Goal: Task Accomplishment & Management: Manage account settings

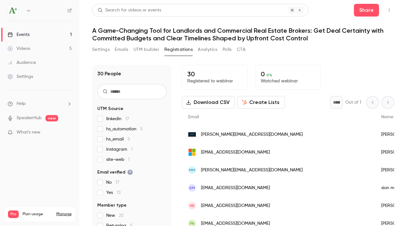
click at [33, 34] on link "Events 1" at bounding box center [40, 35] width 80 height 14
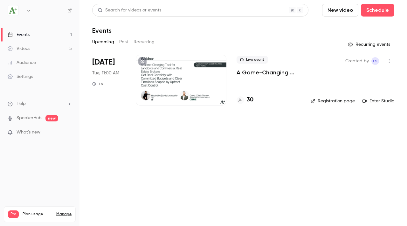
click at [123, 41] on button "Past" at bounding box center [123, 42] width 9 height 10
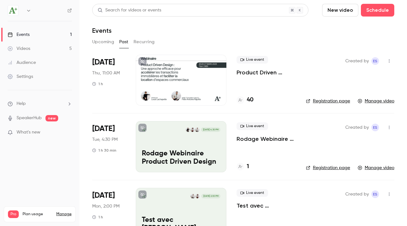
click at [140, 43] on button "Recurring" at bounding box center [144, 42] width 21 height 10
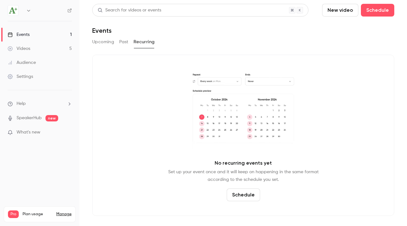
click at [103, 41] on button "Upcoming" at bounding box center [103, 42] width 22 height 10
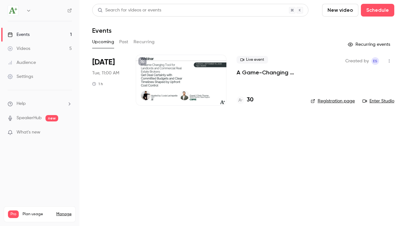
click at [126, 44] on button "Past" at bounding box center [123, 42] width 9 height 10
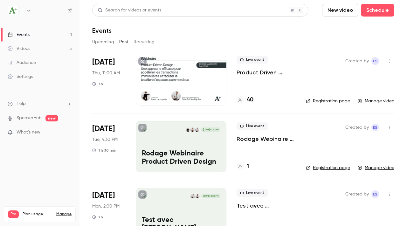
click at [145, 43] on button "Recurring" at bounding box center [144, 42] width 21 height 10
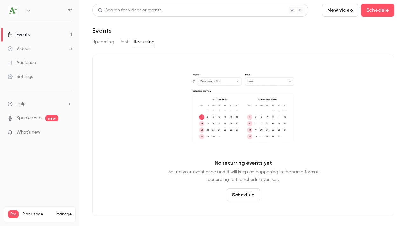
click at [24, 34] on div "Events" at bounding box center [19, 35] width 22 height 6
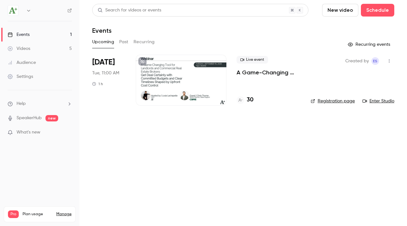
click at [122, 42] on button "Past" at bounding box center [123, 42] width 9 height 10
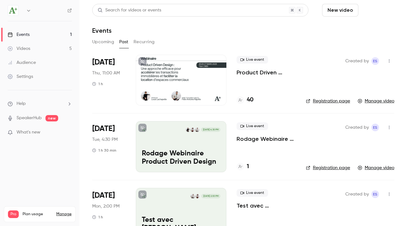
click at [377, 13] on button "Schedule" at bounding box center [377, 10] width 33 height 13
click at [348, 30] on div "One time event" at bounding box center [365, 28] width 48 height 6
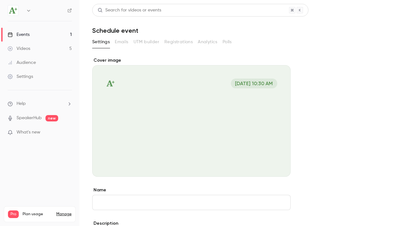
click at [110, 29] on h1 "Schedule event" at bounding box center [243, 31] width 302 height 8
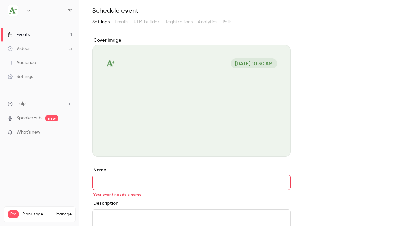
scroll to position [26, 0]
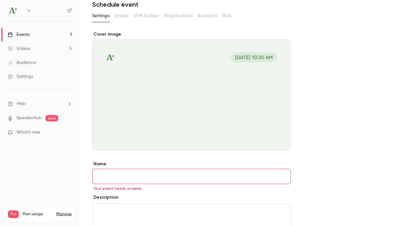
click at [130, 177] on input "Name" at bounding box center [191, 176] width 199 height 15
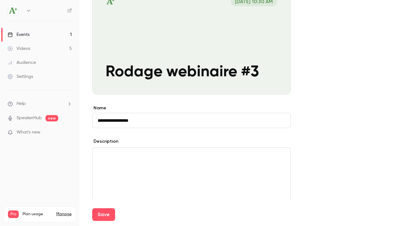
scroll to position [90, 0]
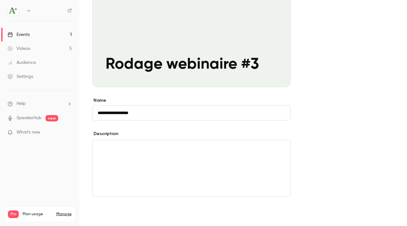
type input "**********"
click at [107, 212] on button "Save" at bounding box center [103, 214] width 23 height 13
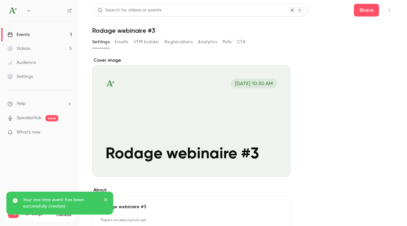
click at [106, 197] on button "close" at bounding box center [106, 201] width 4 height 8
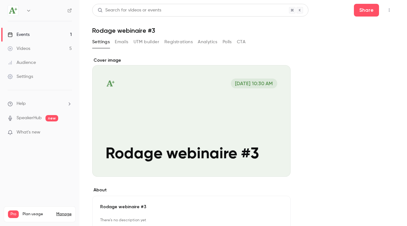
click at [390, 12] on icon "button" at bounding box center [389, 10] width 5 height 4
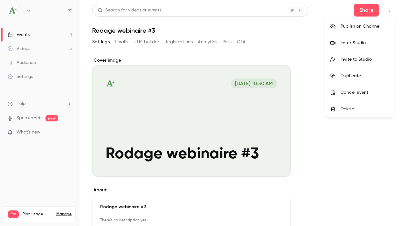
click at [355, 56] on div "Invite to Studio" at bounding box center [365, 59] width 48 height 6
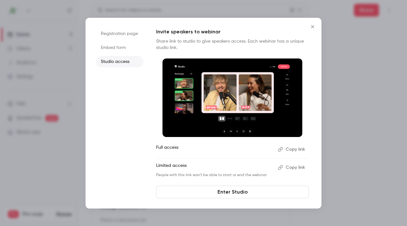
click at [290, 168] on button "Copy link" at bounding box center [292, 168] width 33 height 10
click at [312, 22] on button "Close" at bounding box center [312, 26] width 13 height 13
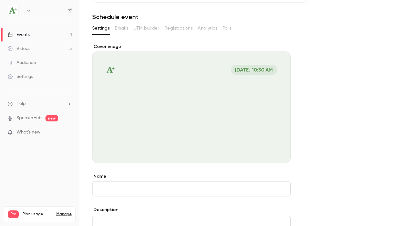
scroll to position [15, 0]
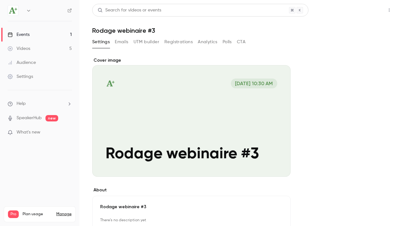
click at [364, 10] on button "Share" at bounding box center [366, 10] width 25 height 13
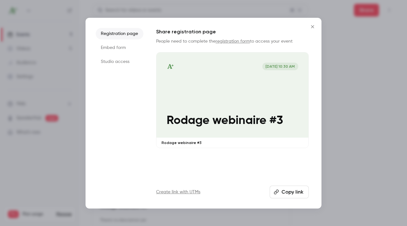
click at [314, 27] on icon "Close" at bounding box center [313, 26] width 8 height 5
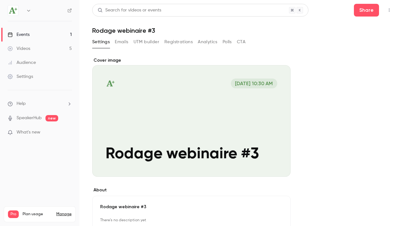
click at [336, 42] on div "Settings Emails UTM builder Registrations Analytics Polls CTA" at bounding box center [243, 43] width 302 height 13
click at [148, 42] on button "UTM builder" at bounding box center [147, 42] width 26 height 10
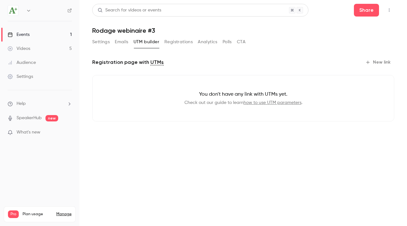
click at [124, 40] on button "Emails" at bounding box center [121, 42] width 13 height 10
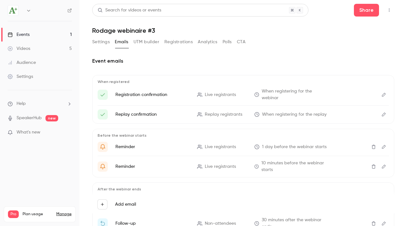
click at [176, 44] on button "Registrations" at bounding box center [179, 42] width 28 height 10
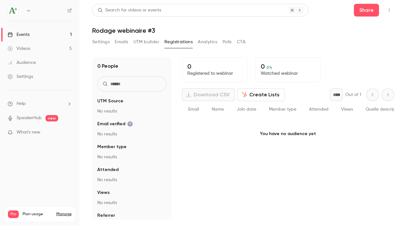
click at [105, 42] on button "Settings" at bounding box center [101, 42] width 18 height 10
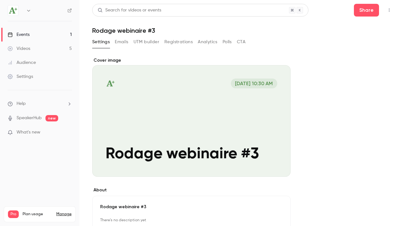
click at [177, 41] on button "Registrations" at bounding box center [179, 42] width 28 height 10
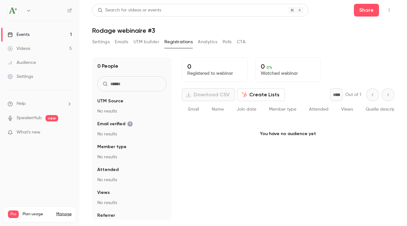
click at [388, 9] on icon "button" at bounding box center [389, 10] width 5 height 4
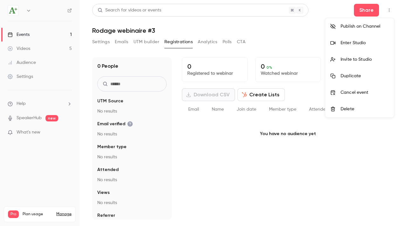
click at [101, 41] on div at bounding box center [203, 113] width 407 height 226
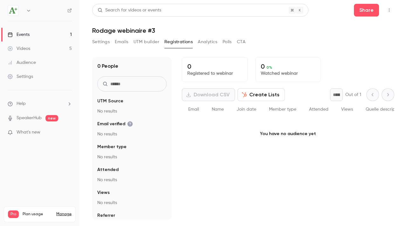
click at [118, 42] on button "Emails" at bounding box center [121, 42] width 13 height 10
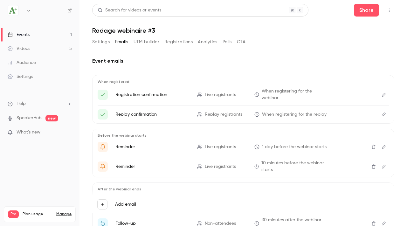
click at [106, 42] on button "Settings" at bounding box center [101, 42] width 18 height 10
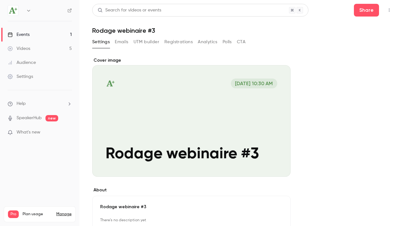
click at [45, 32] on link "Events 1" at bounding box center [40, 35] width 80 height 14
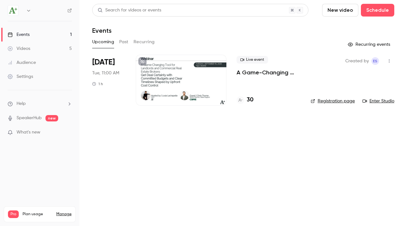
click at [122, 44] on button "Past" at bounding box center [123, 42] width 9 height 10
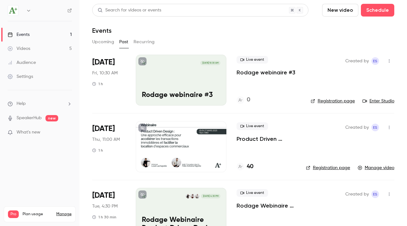
click at [107, 42] on button "Upcoming" at bounding box center [103, 42] width 22 height 10
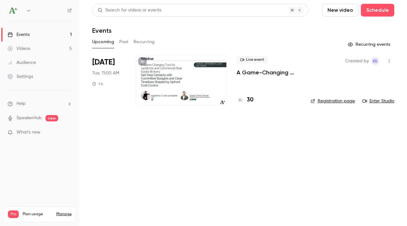
click at [123, 43] on button "Past" at bounding box center [123, 42] width 9 height 10
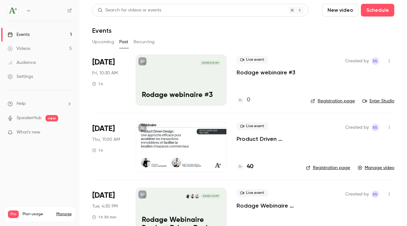
click at [394, 62] on button "button" at bounding box center [389, 61] width 10 height 10
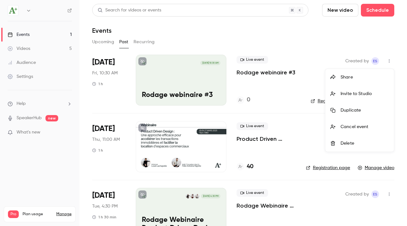
click at [356, 143] on div "Delete" at bounding box center [365, 143] width 48 height 6
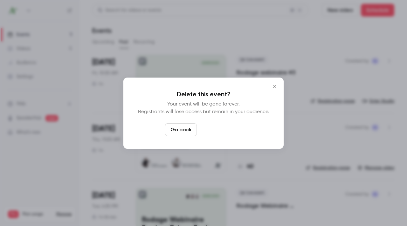
click at [219, 134] on button "Delete event" at bounding box center [221, 129] width 43 height 13
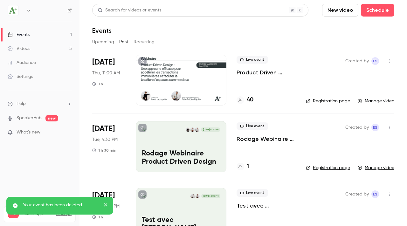
click at [102, 43] on button "Upcoming" at bounding box center [103, 42] width 22 height 10
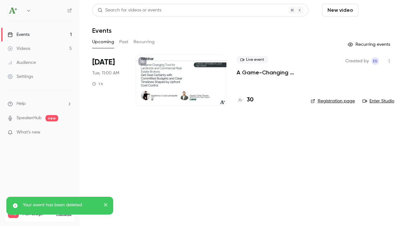
click at [367, 11] on button "Schedule" at bounding box center [377, 10] width 33 height 13
click at [360, 27] on div "One time event" at bounding box center [365, 28] width 48 height 6
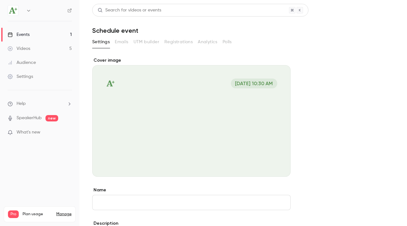
click at [149, 203] on input "Name" at bounding box center [191, 202] width 199 height 15
type input "*"
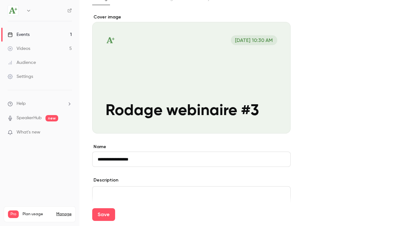
scroll to position [52, 0]
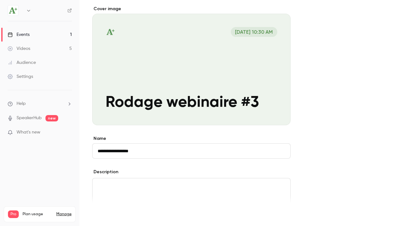
type input "**********"
click at [108, 213] on button "Save" at bounding box center [103, 214] width 23 height 13
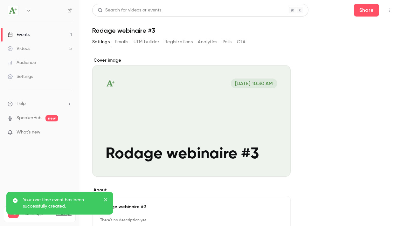
click at [392, 10] on button "button" at bounding box center [389, 10] width 10 height 10
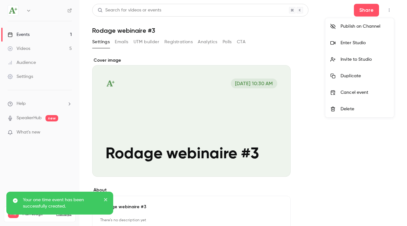
click at [363, 61] on div "Invite to Studio" at bounding box center [365, 59] width 48 height 6
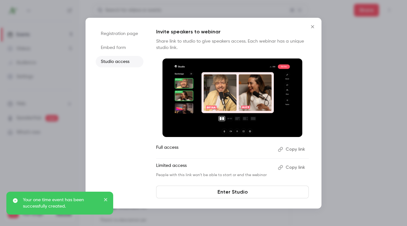
click at [288, 167] on button "Copy link" at bounding box center [292, 168] width 33 height 10
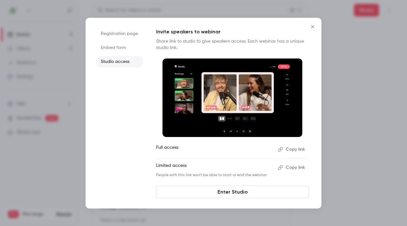
click at [313, 24] on icon "Close" at bounding box center [313, 26] width 8 height 5
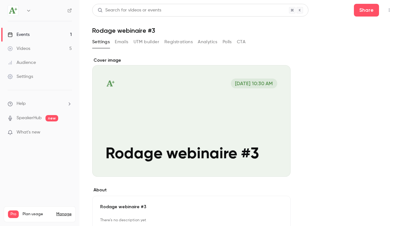
click at [122, 46] on button "Emails" at bounding box center [121, 42] width 13 height 10
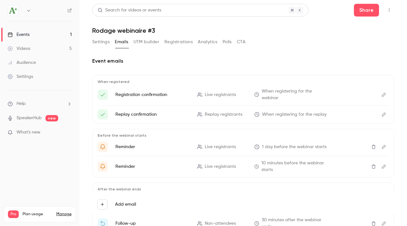
click at [101, 42] on button "Settings" at bounding box center [101, 42] width 18 height 10
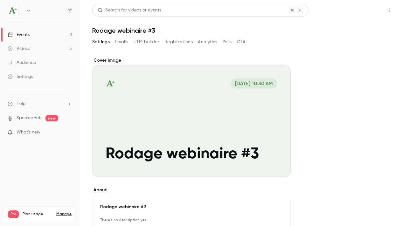
click at [364, 12] on button "Share" at bounding box center [366, 10] width 25 height 13
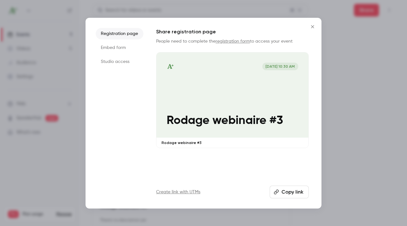
click at [289, 192] on button "Copy link" at bounding box center [289, 192] width 39 height 13
click at [313, 26] on icon "Close" at bounding box center [312, 26] width 3 height 3
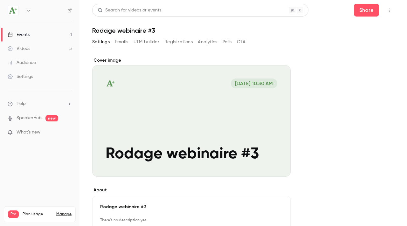
click at [49, 36] on link "Events 1" at bounding box center [40, 35] width 80 height 14
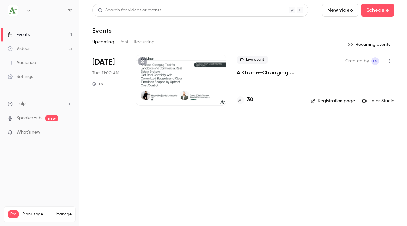
click at [123, 42] on button "Past" at bounding box center [123, 42] width 9 height 10
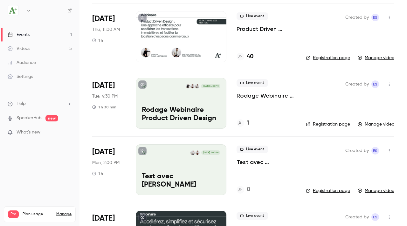
scroll to position [108, 0]
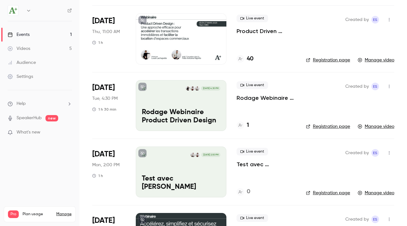
click at [197, 32] on div at bounding box center [181, 38] width 91 height 51
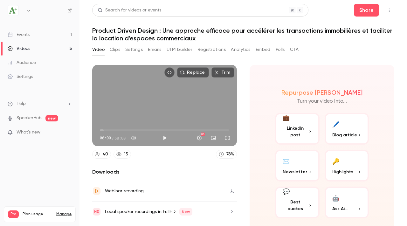
click at [282, 50] on button "Polls" at bounding box center [280, 50] width 9 height 10
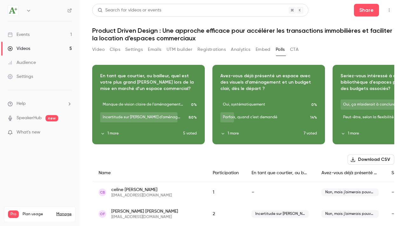
click at [147, 98] on icon "button" at bounding box center [148, 100] width 5 height 4
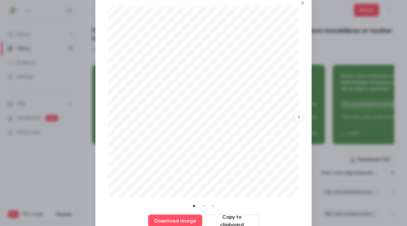
click at [203, 206] on li at bounding box center [203, 206] width 7 height 7
click at [193, 206] on li at bounding box center [194, 206] width 7 height 7
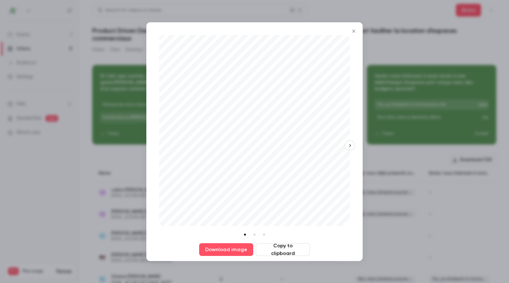
click at [279, 226] on button "Copy to clipboard" at bounding box center [283, 249] width 54 height 13
click at [353, 30] on icon "Close" at bounding box center [353, 31] width 3 height 3
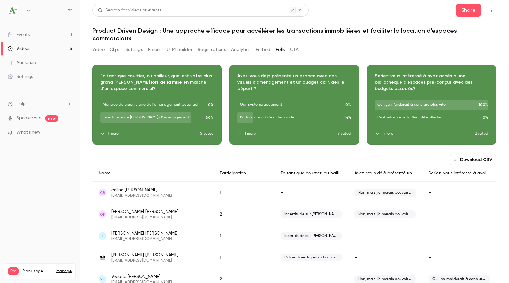
click at [282, 96] on div "Download image" at bounding box center [294, 104] width 129 height 79
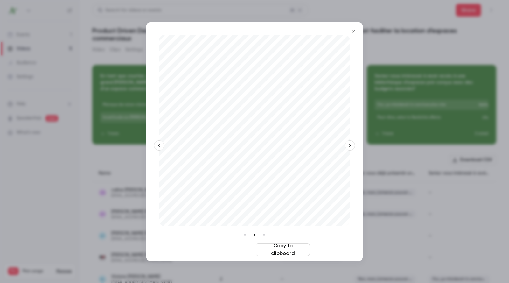
click at [228, 226] on button "Download image" at bounding box center [226, 249] width 54 height 13
click at [348, 140] on div "Download image Copy to clipboard" at bounding box center [254, 145] width 191 height 221
click at [348, 144] on icon "button" at bounding box center [350, 145] width 4 height 4
click at [228, 226] on button "Download image" at bounding box center [226, 249] width 54 height 13
click at [352, 32] on icon "Close" at bounding box center [354, 31] width 8 height 5
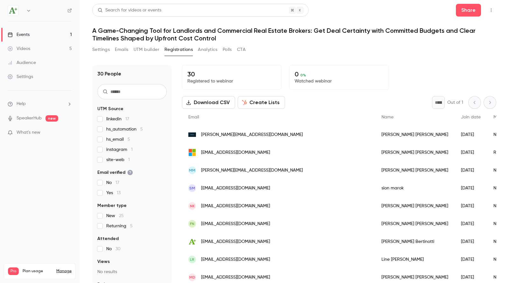
click at [29, 30] on link "Events 1" at bounding box center [40, 35] width 80 height 14
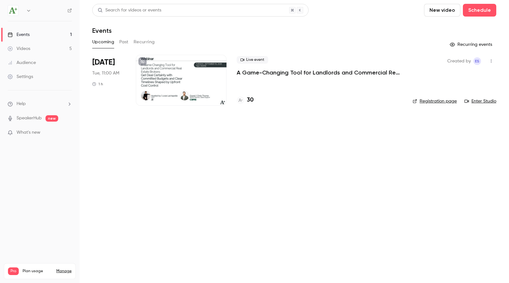
click at [123, 45] on button "Past" at bounding box center [123, 42] width 9 height 10
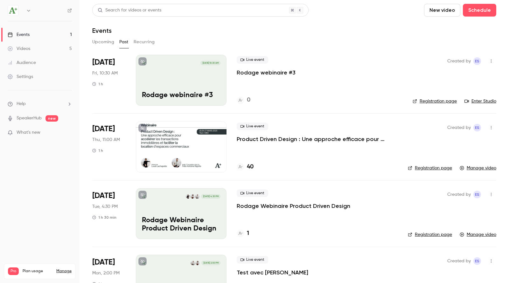
click at [493, 60] on icon "button" at bounding box center [491, 61] width 5 height 4
click at [292, 91] on div at bounding box center [254, 141] width 509 height 283
click at [107, 40] on button "Upcoming" at bounding box center [103, 42] width 22 height 10
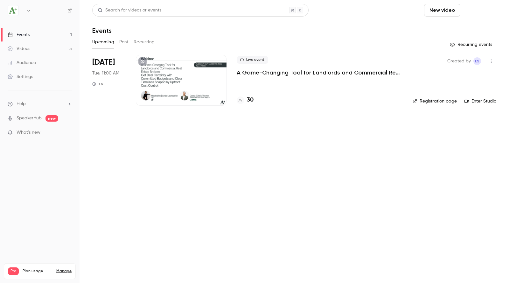
click at [479, 11] on button "Schedule" at bounding box center [479, 10] width 33 height 13
click at [457, 27] on div "One time event" at bounding box center [467, 28] width 48 height 6
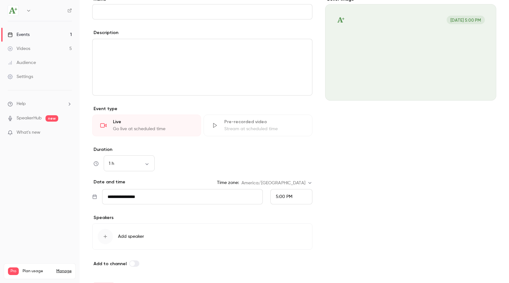
scroll to position [78, 0]
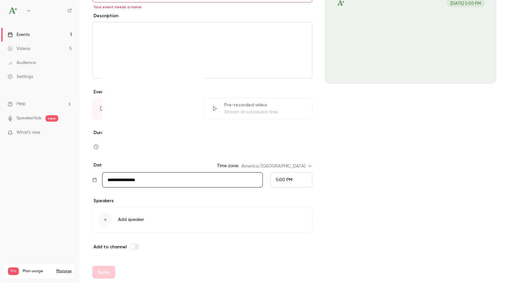
click at [201, 176] on input "**********" at bounding box center [182, 179] width 161 height 15
click at [118, 130] on div "15" at bounding box center [117, 127] width 10 height 10
type input "**********"
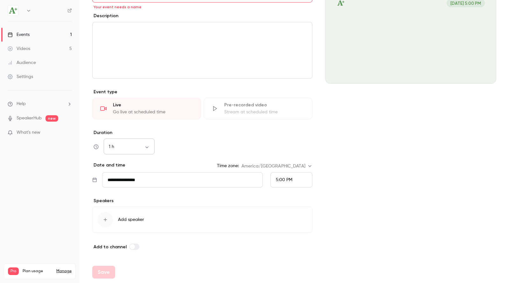
click at [141, 146] on body "**********" at bounding box center [254, 141] width 509 height 283
click at [124, 197] on li "2 h 30 min" at bounding box center [129, 196] width 51 height 17
type input "***"
click at [278, 181] on span "5:00 PM" at bounding box center [284, 180] width 17 height 4
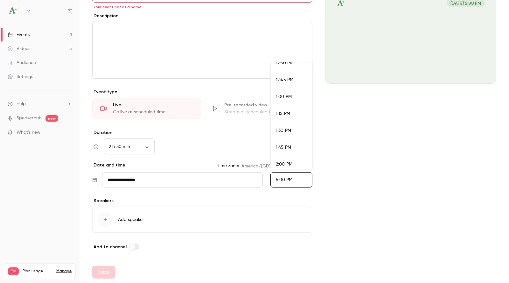
click at [291, 92] on li "1:00 PM" at bounding box center [292, 96] width 42 height 17
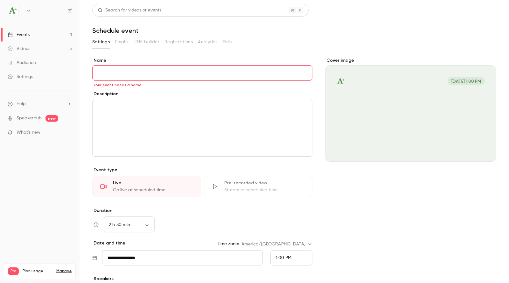
click at [161, 71] on input "Name" at bounding box center [202, 72] width 220 height 15
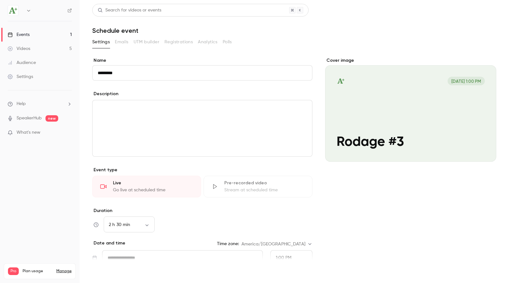
type input "*********"
click at [104, 272] on button "Save" at bounding box center [103, 271] width 23 height 13
type input "**"
type input "**********"
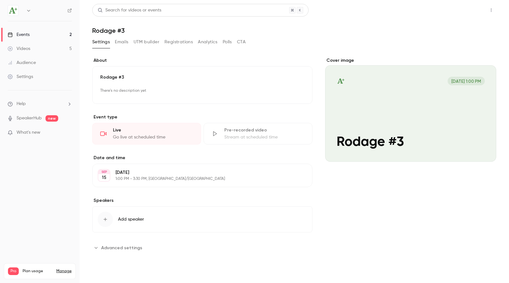
click at [465, 9] on button "Share" at bounding box center [468, 10] width 25 height 13
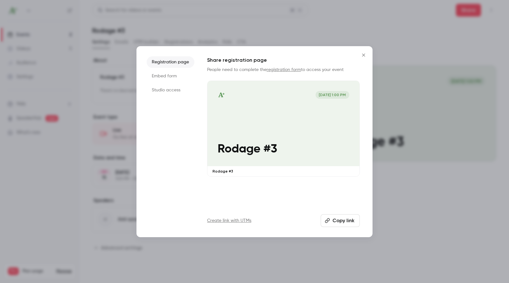
click at [362, 57] on button "Close" at bounding box center [363, 55] width 13 height 13
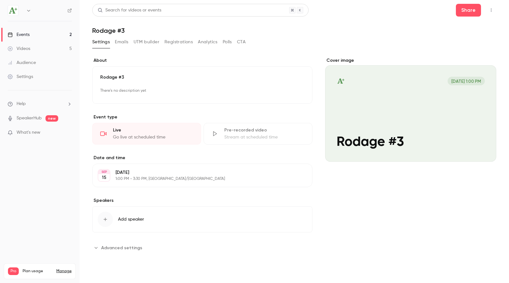
click at [123, 45] on button "Emails" at bounding box center [121, 42] width 13 height 10
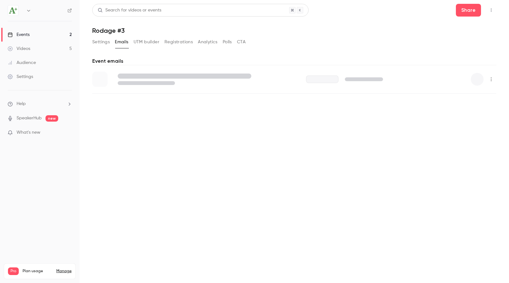
click at [105, 42] on button "Settings" at bounding box center [101, 42] width 18 height 10
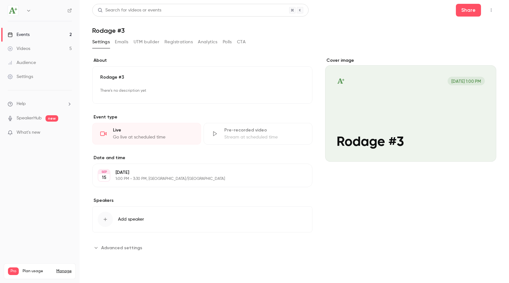
click at [227, 42] on button "Polls" at bounding box center [227, 42] width 9 height 10
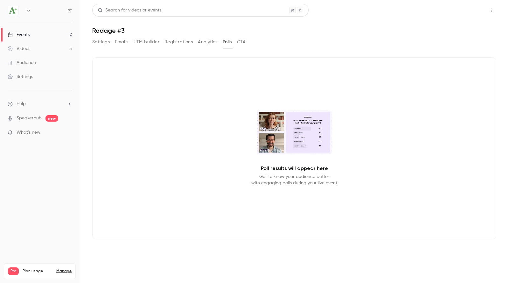
click at [473, 10] on button "Share" at bounding box center [468, 10] width 25 height 13
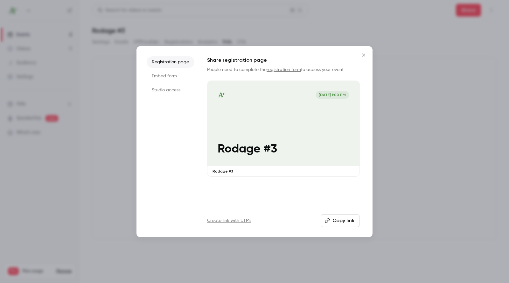
click at [363, 54] on icon "Close" at bounding box center [364, 55] width 8 height 5
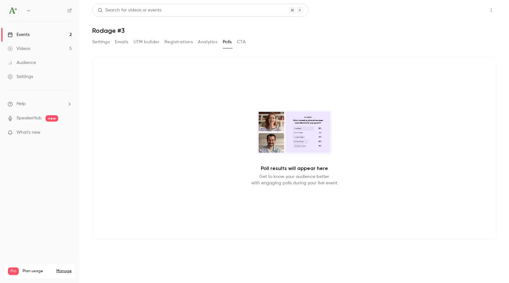
click at [466, 10] on button "Share" at bounding box center [468, 10] width 25 height 13
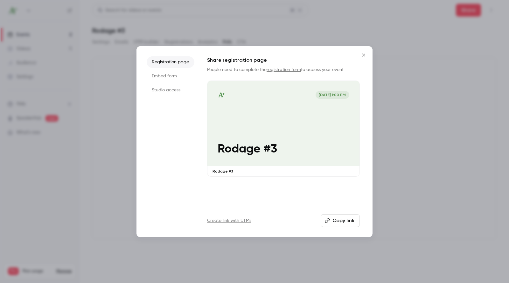
click at [363, 54] on icon "Close" at bounding box center [363, 54] width 3 height 3
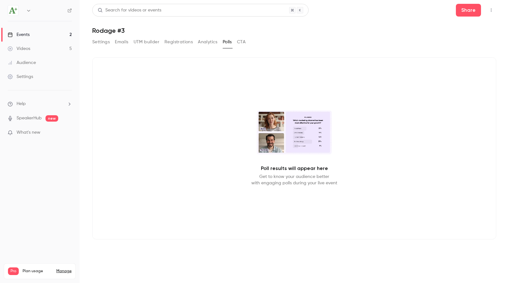
click at [490, 11] on icon "button" at bounding box center [491, 10] width 5 height 4
click at [462, 38] on li "Enter Studio" at bounding box center [462, 43] width 69 height 17
click at [491, 7] on button "button" at bounding box center [491, 10] width 10 height 10
click at [462, 40] on div "Enter Studio" at bounding box center [467, 43] width 48 height 6
click at [489, 8] on icon "button" at bounding box center [491, 10] width 5 height 4
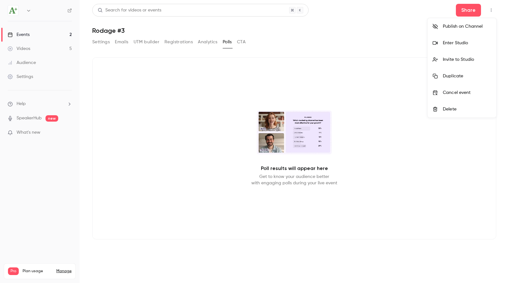
click at [469, 41] on div "Enter Studio" at bounding box center [467, 43] width 48 height 6
click at [102, 43] on button "Settings" at bounding box center [101, 42] width 18 height 10
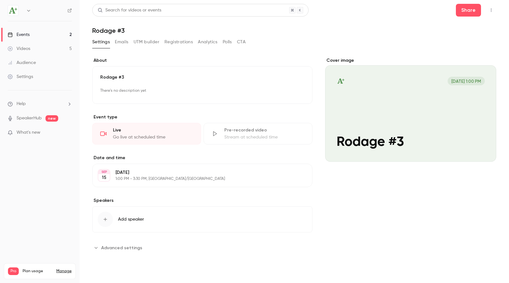
click at [489, 13] on button "button" at bounding box center [491, 10] width 10 height 10
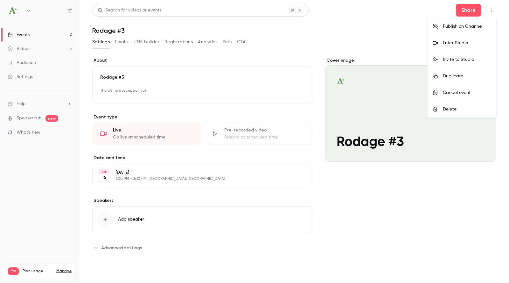
click at [461, 59] on div "Invite to Studio" at bounding box center [467, 59] width 48 height 6
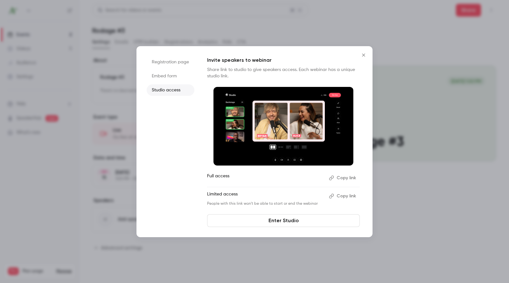
click at [345, 195] on button "Copy link" at bounding box center [342, 196] width 33 height 10
click at [363, 55] on icon "Close" at bounding box center [364, 55] width 8 height 5
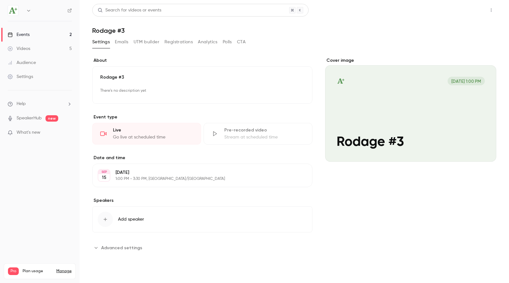
click at [475, 10] on button "Share" at bounding box center [468, 10] width 25 height 13
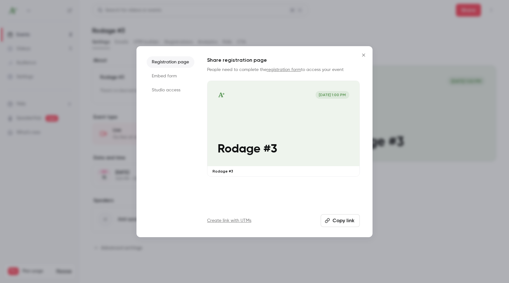
click at [340, 220] on button "Copy link" at bounding box center [340, 220] width 39 height 13
click at [360, 57] on icon "Close" at bounding box center [364, 55] width 8 height 5
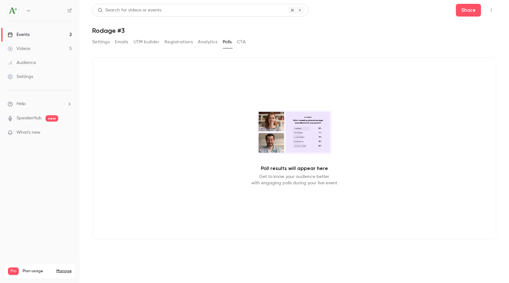
click at [30, 35] on link "Events 2" at bounding box center [40, 35] width 80 height 14
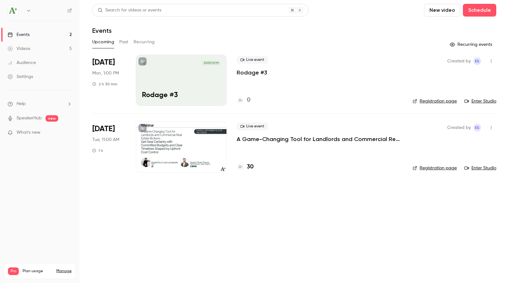
click at [214, 145] on div at bounding box center [181, 146] width 91 height 51
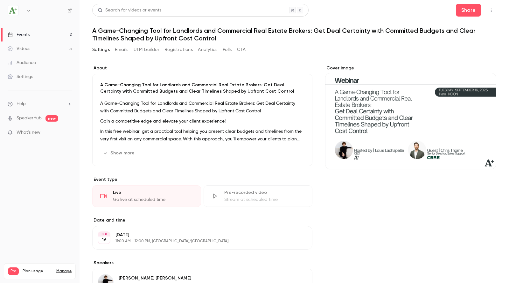
click at [494, 5] on div "Share" at bounding box center [476, 10] width 40 height 13
click at [491, 11] on icon "button" at bounding box center [491, 11] width 1 height 4
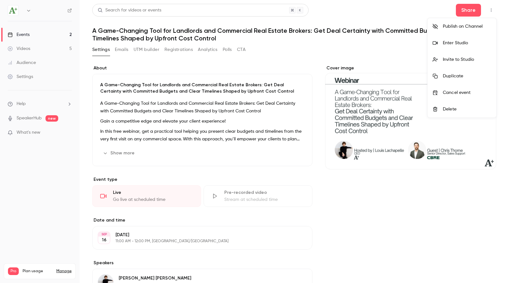
click at [461, 44] on div "Enter Studio" at bounding box center [467, 43] width 48 height 6
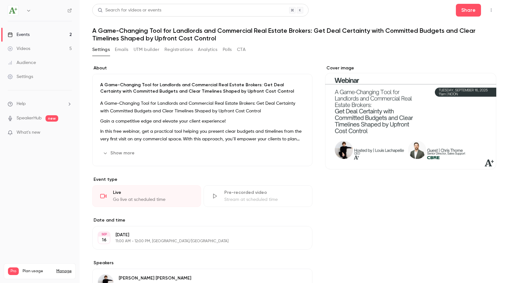
click at [486, 11] on button "button" at bounding box center [491, 10] width 10 height 10
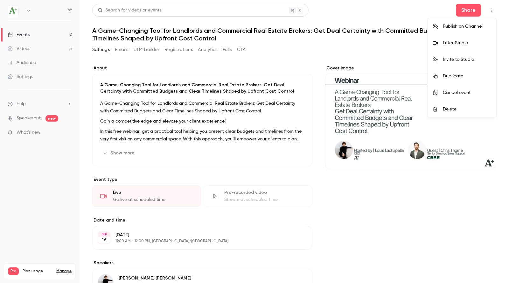
click at [460, 42] on div "Enter Studio" at bounding box center [467, 43] width 48 height 6
